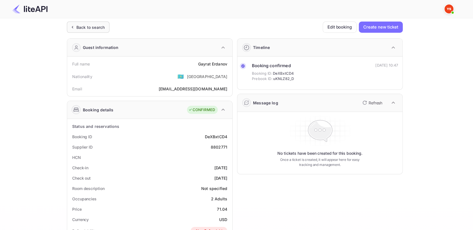
click at [86, 28] on div "Back to search" at bounding box center [90, 27] width 28 height 6
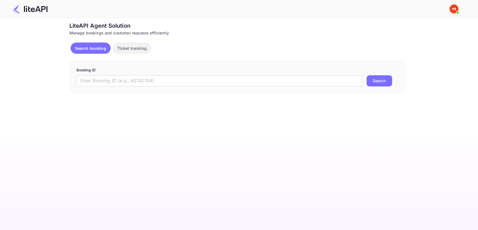
click at [97, 87] on div "Booking ID ​ Search" at bounding box center [237, 76] width 336 height 33
click at [98, 80] on input "text" at bounding box center [219, 80] width 286 height 11
paste input "8821484"
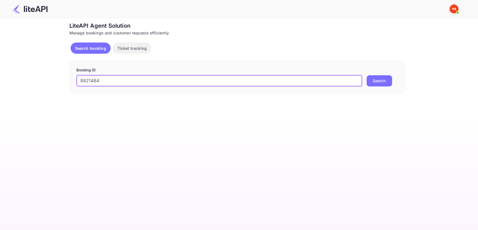
type input "8821484"
click at [378, 81] on button "Search" at bounding box center [379, 80] width 25 height 11
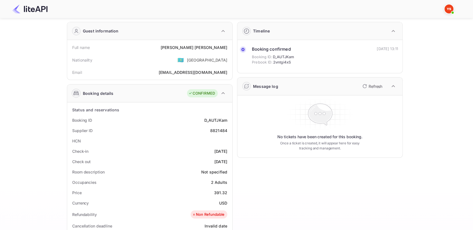
scroll to position [62, 0]
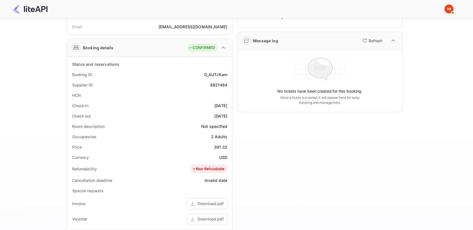
click at [218, 82] on div "8821484" at bounding box center [218, 85] width 17 height 6
copy div "8821484"
drag, startPoint x: 215, startPoint y: 144, endPoint x: 229, endPoint y: 144, distance: 14.0
click at [229, 144] on div "Price 391.32" at bounding box center [149, 147] width 161 height 10
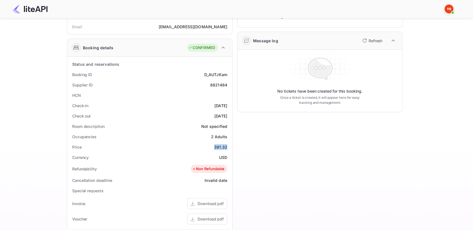
copy div "391.32"
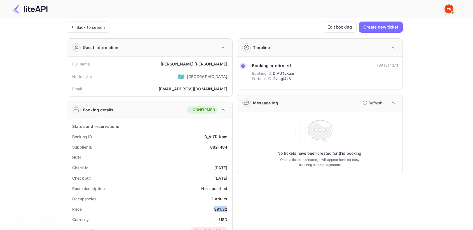
scroll to position [0, 0]
drag, startPoint x: 195, startPoint y: 62, endPoint x: 230, endPoint y: 60, distance: 35.0
click at [230, 60] on div "Full name [PERSON_NAME]" at bounding box center [149, 64] width 161 height 10
copy div "[PERSON_NAME]"
